Goal: Task Accomplishment & Management: Manage account settings

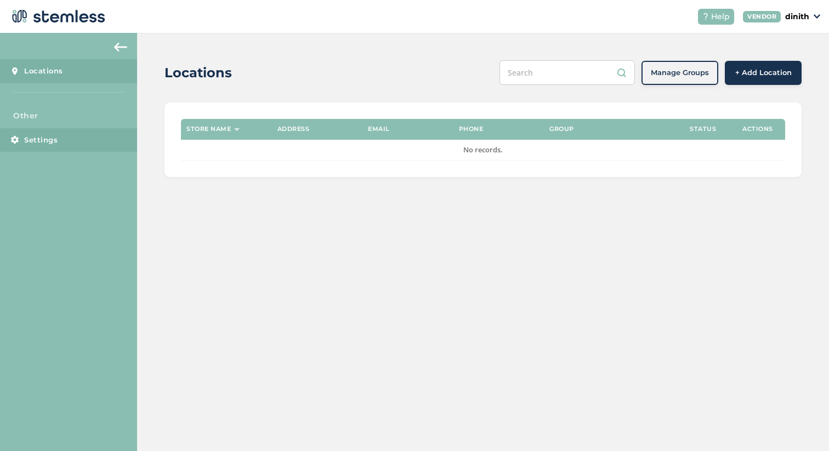
click at [35, 149] on link "Settings" at bounding box center [68, 140] width 137 height 24
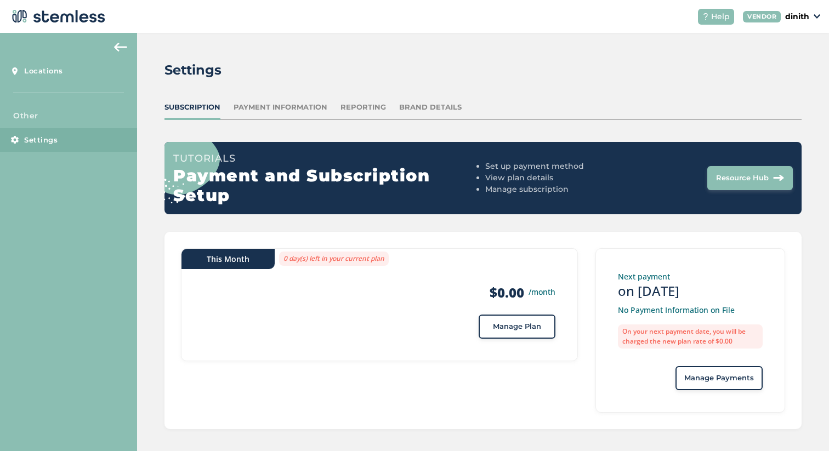
scroll to position [5, 0]
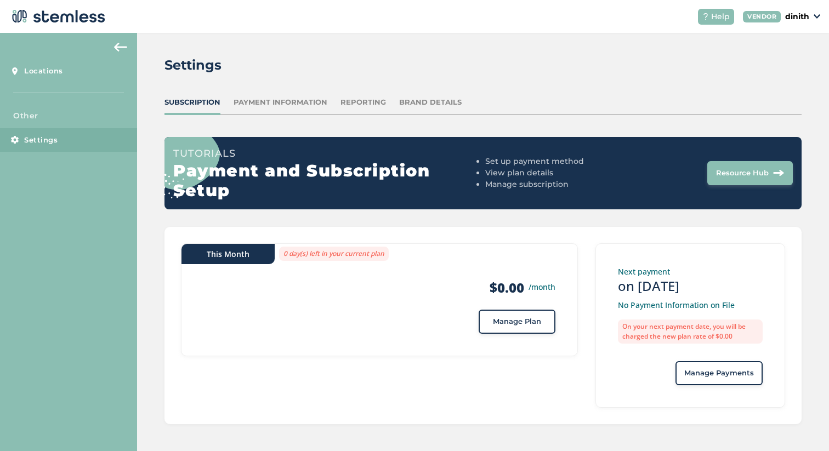
click at [286, 102] on div "Payment Information" at bounding box center [281, 102] width 94 height 11
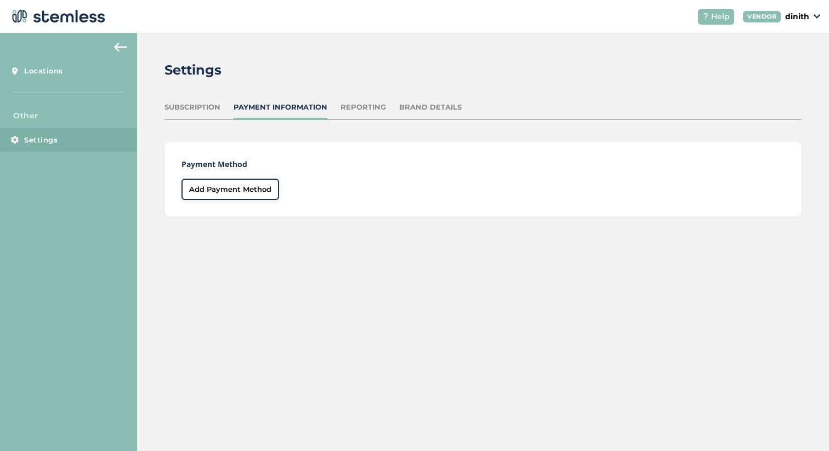
click at [313, 106] on div "Subscription Payment Information Reporting Brand Details" at bounding box center [483, 111] width 637 height 18
click at [313, 106] on div "Reporting" at bounding box center [364, 107] width 46 height 11
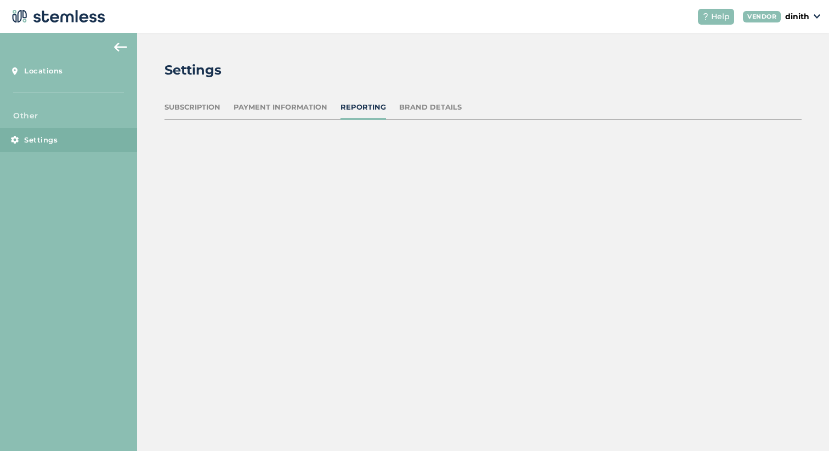
click at [313, 108] on div "Reporting" at bounding box center [364, 107] width 46 height 11
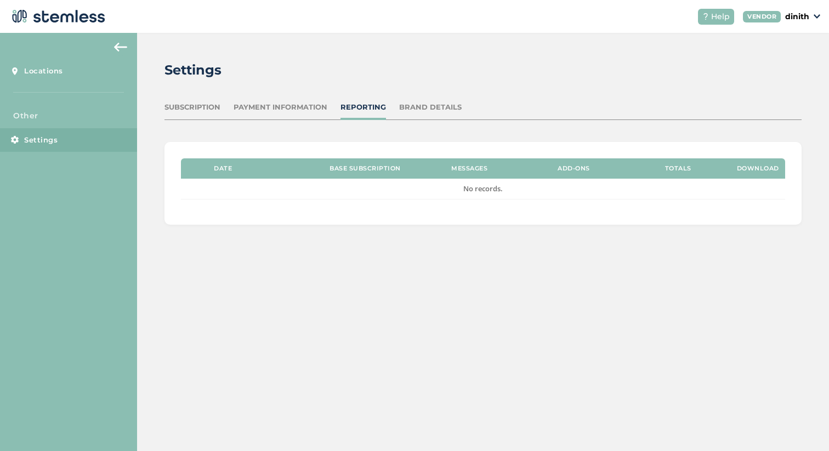
click at [313, 12] on p "dinith" at bounding box center [797, 17] width 24 height 12
click at [313, 95] on link "Logout" at bounding box center [780, 98] width 58 height 11
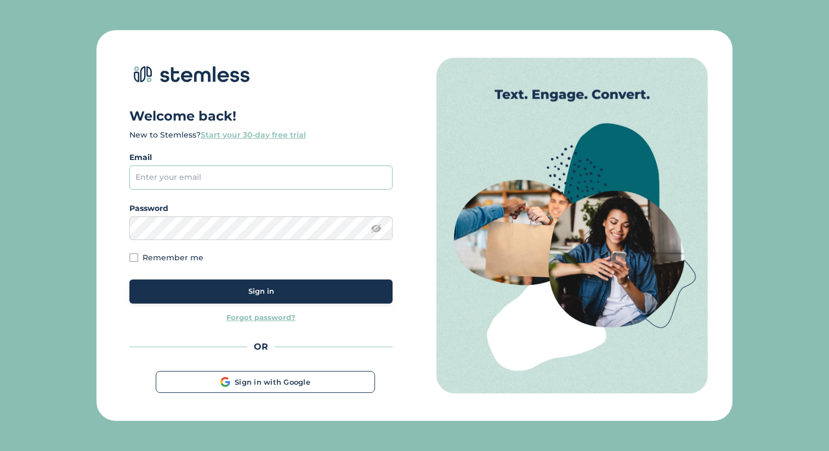
type input "[EMAIL_ADDRESS][DOMAIN_NAME]"
